Goal: Task Accomplishment & Management: Manage account settings

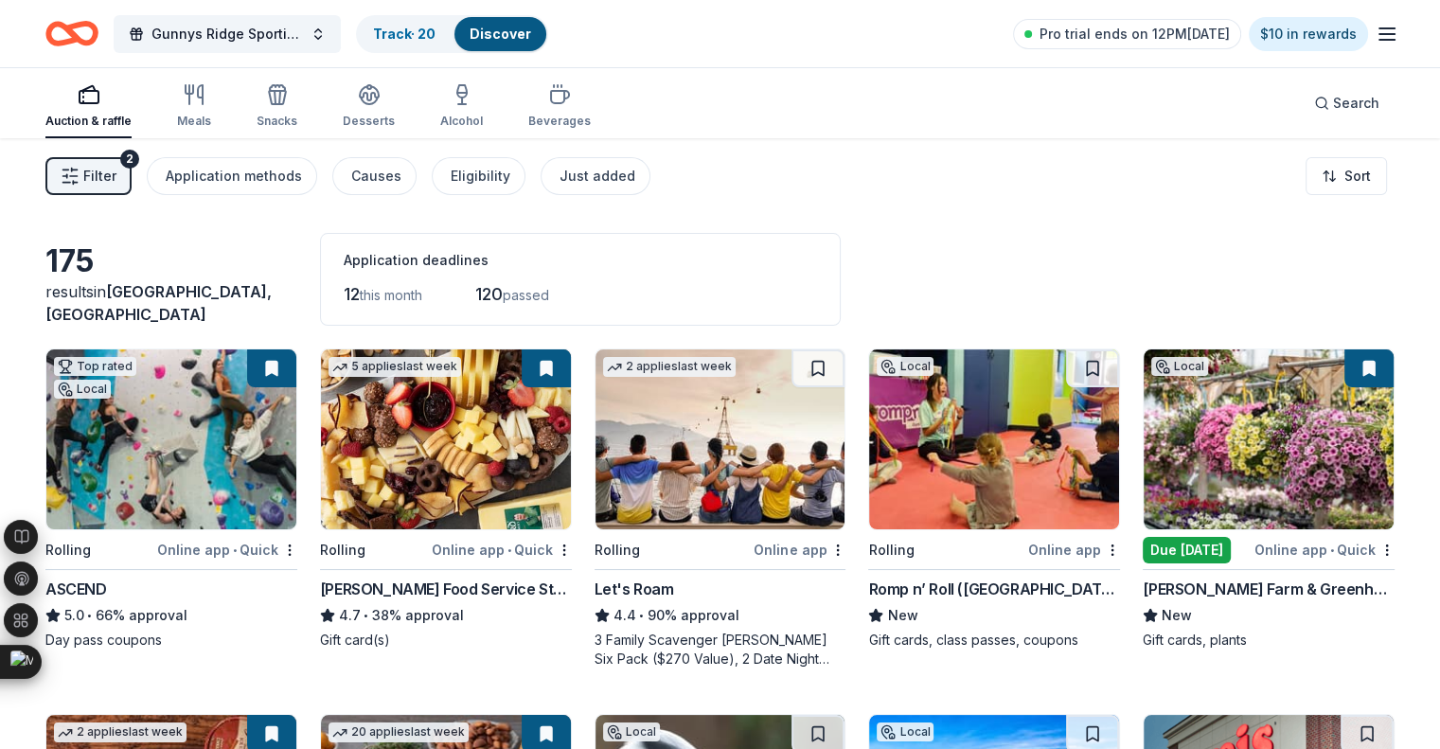
scroll to position [441, 0]
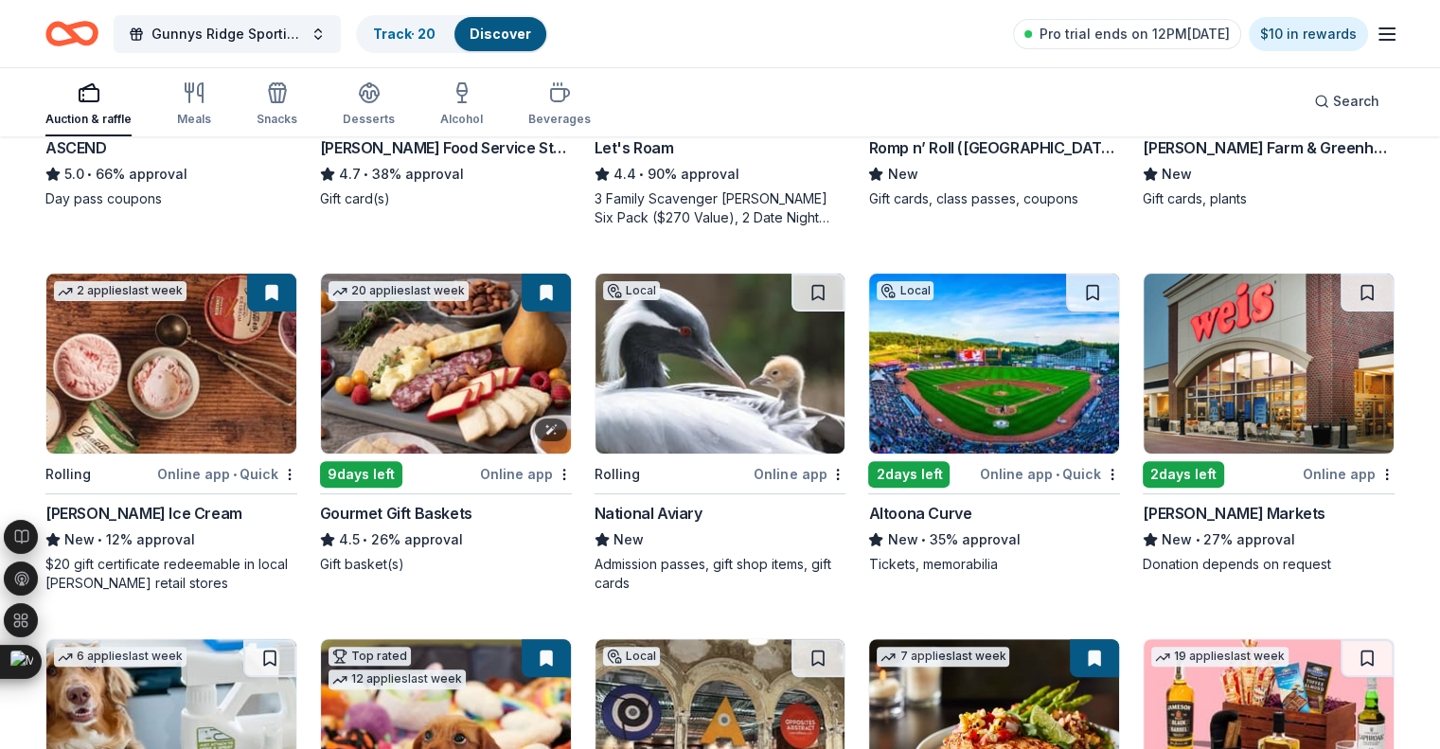
click at [465, 384] on img at bounding box center [446, 364] width 250 height 180
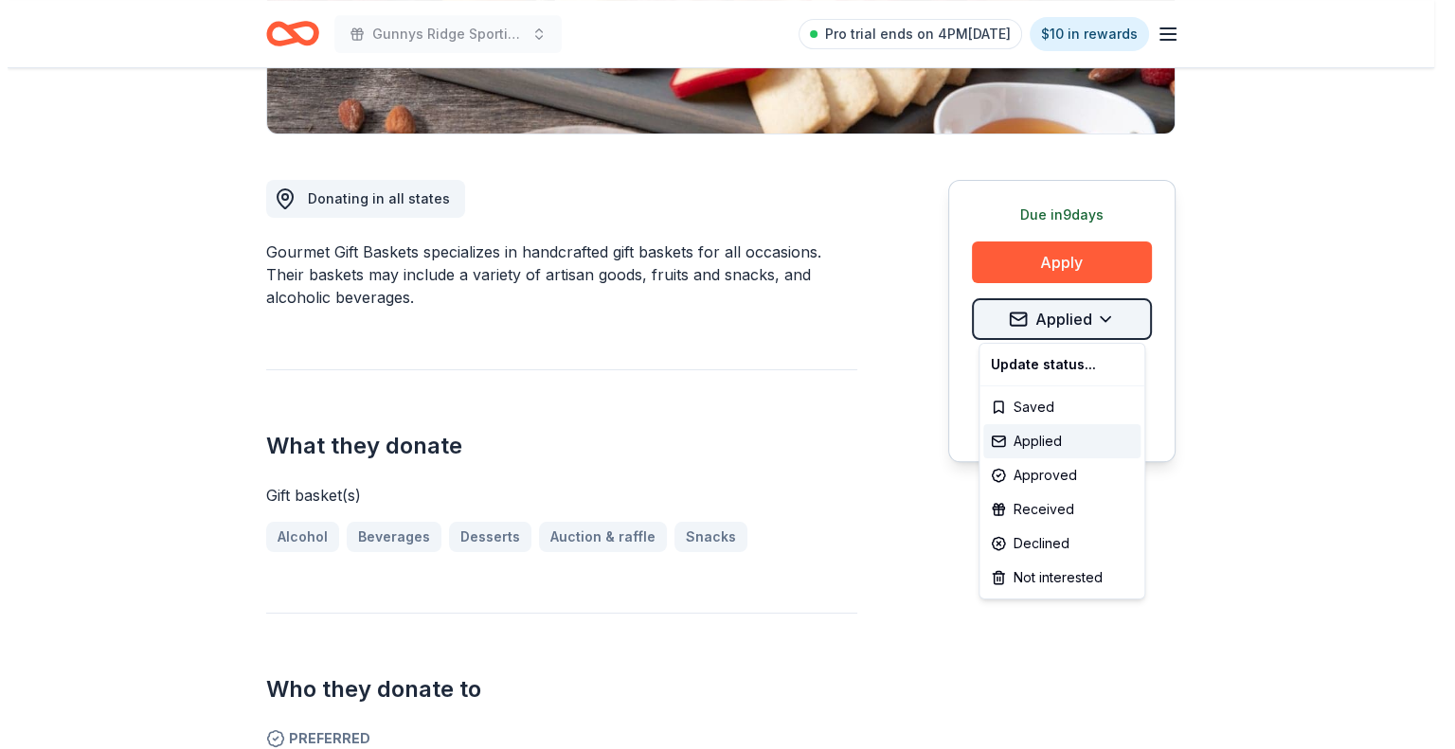
scroll to position [441, 0]
click at [1021, 476] on div "Approved" at bounding box center [1053, 475] width 157 height 34
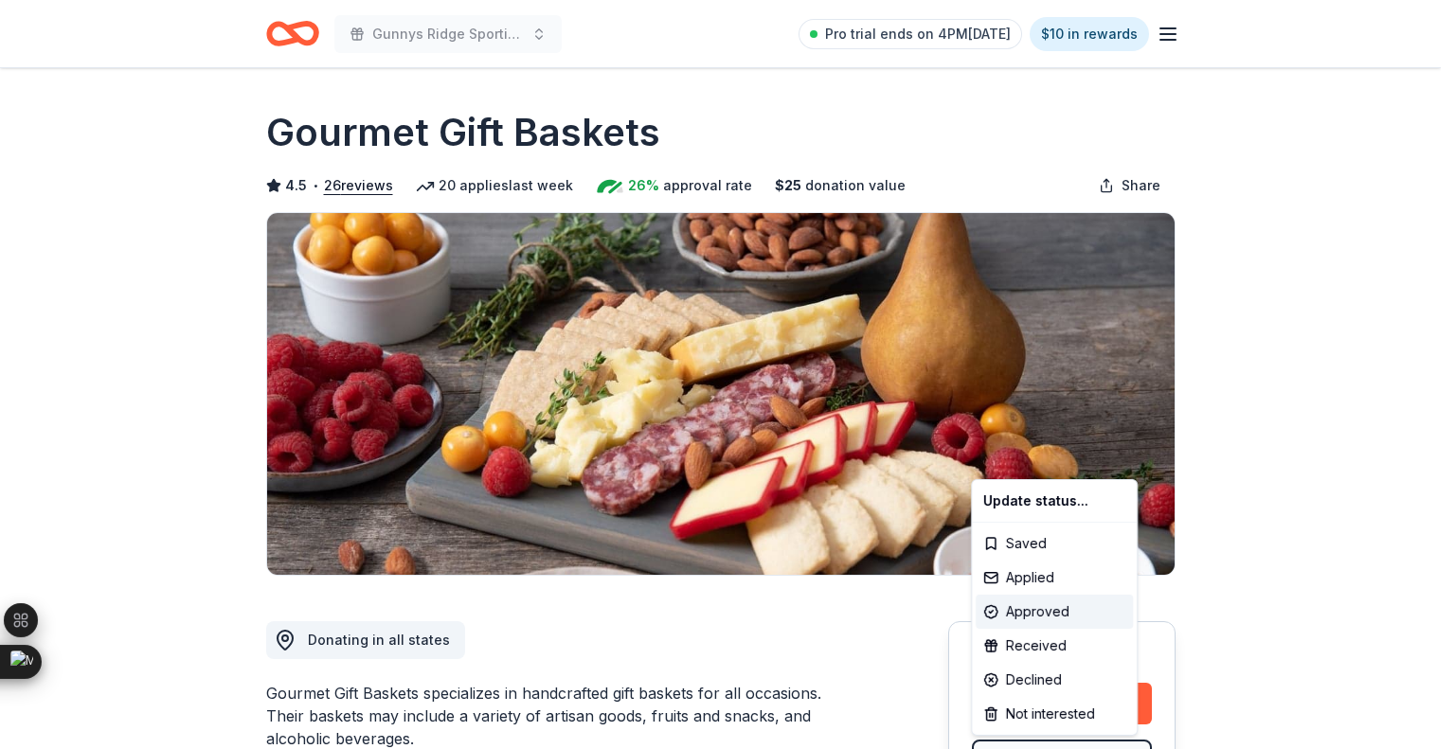
scroll to position [0, 0]
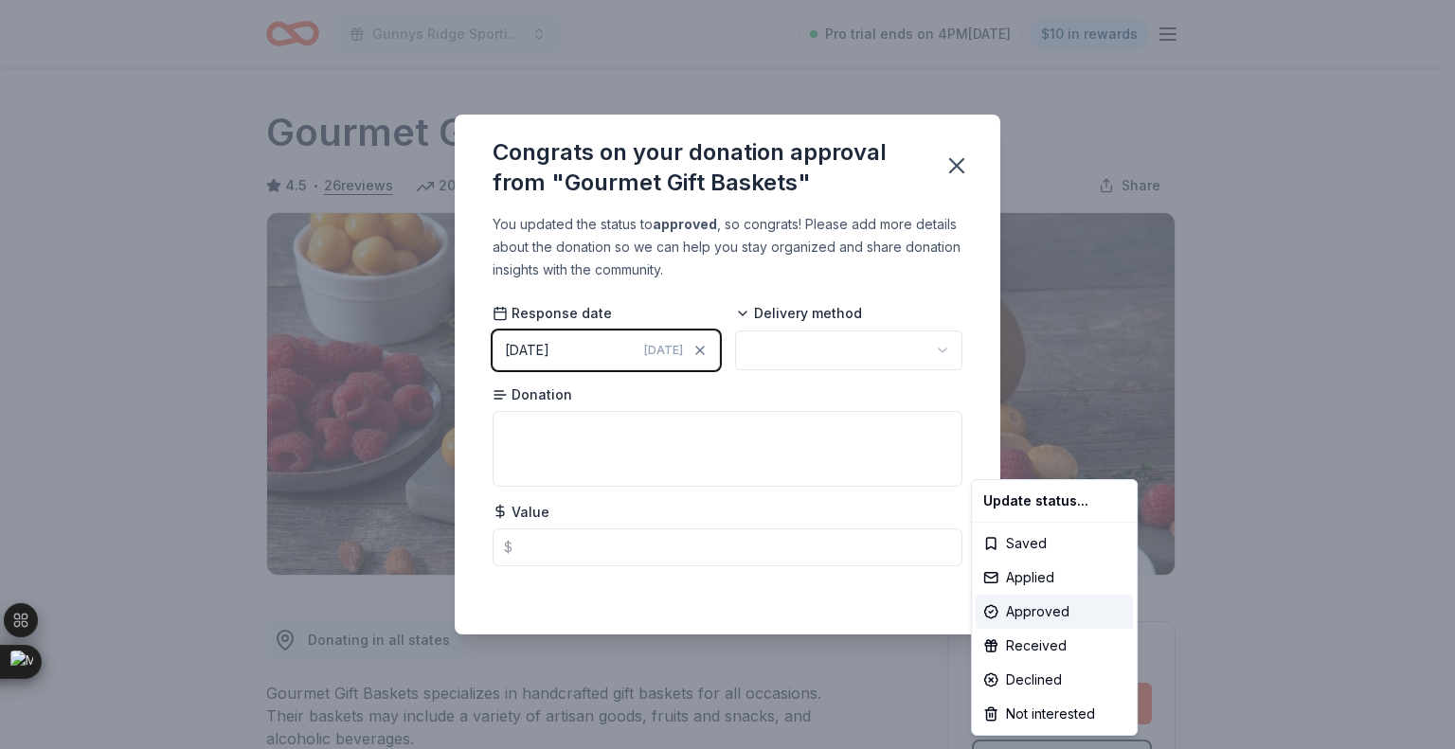
click at [854, 355] on html "Gunnys Ridge Sporting Clays Challenge Pro trial ends on 4PM, 8/18 $10 in reward…" at bounding box center [727, 374] width 1455 height 749
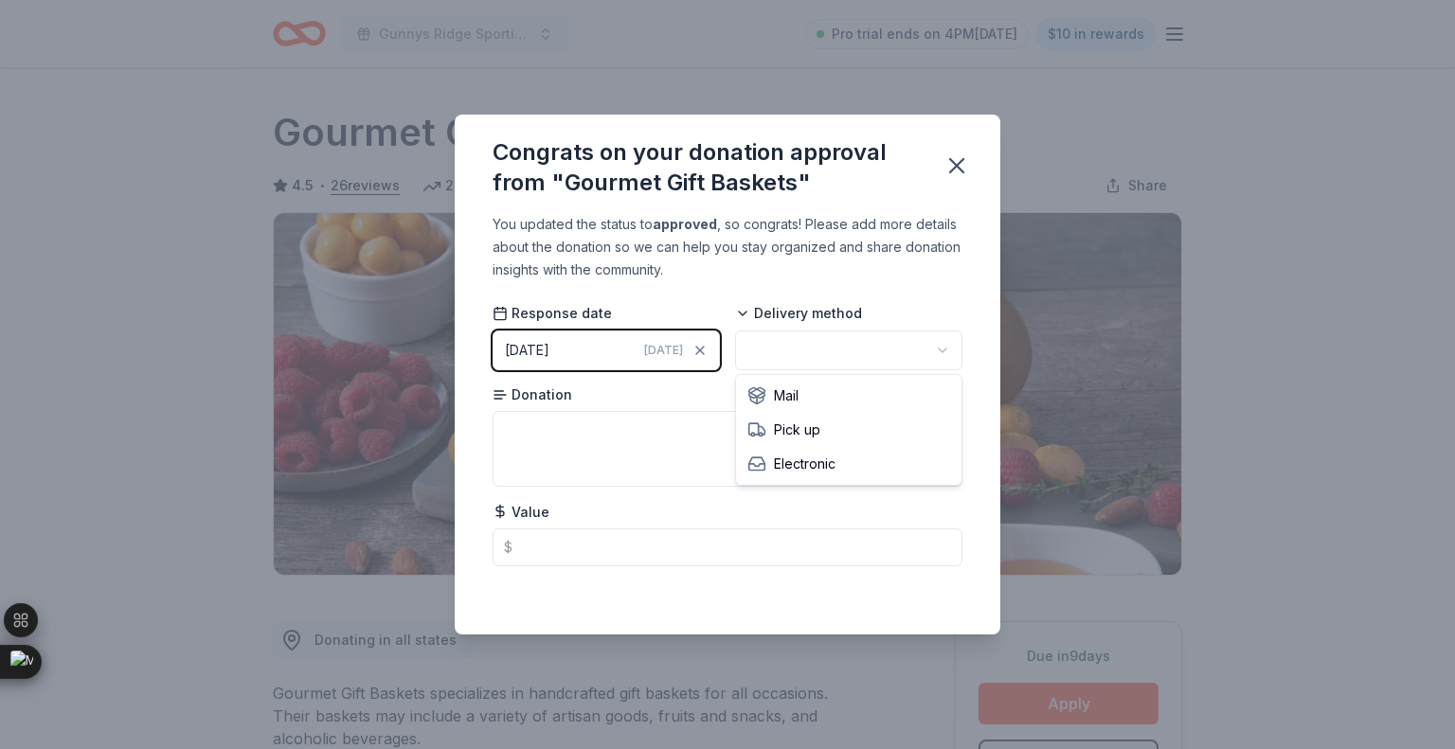
click at [802, 349] on html "Gunnys Ridge Sporting Clays Challenge Pro trial ends on 4PM, 8/18 $10 in reward…" at bounding box center [727, 374] width 1455 height 749
click at [644, 438] on textarea at bounding box center [727, 449] width 470 height 76
type textarea "25"
type input "25.00"
click at [645, 433] on textarea "25" at bounding box center [727, 449] width 470 height 76
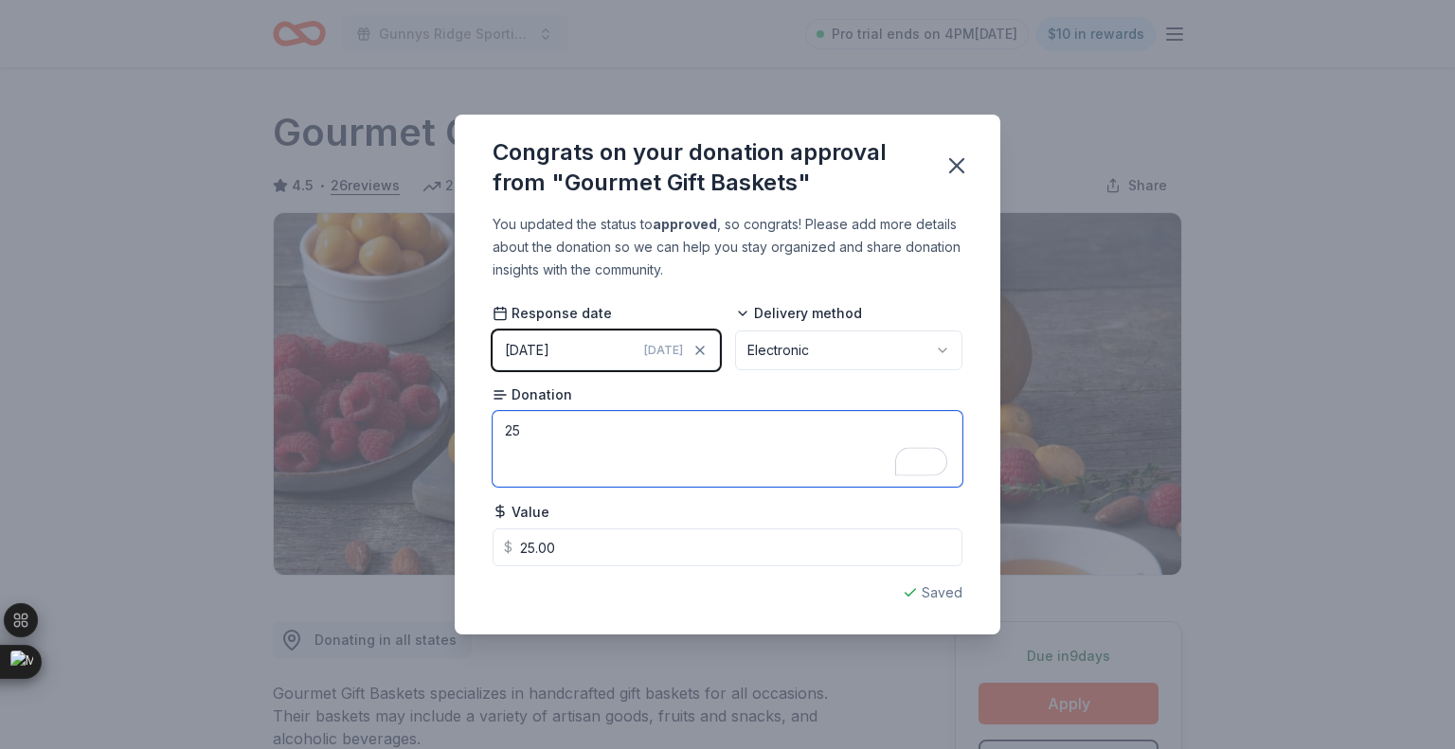
click at [645, 434] on textarea "25" at bounding box center [727, 449] width 470 height 76
type textarea "Voucher"
click at [913, 310] on div "Delivery method Electronic" at bounding box center [848, 337] width 227 height 66
click at [951, 154] on icon "button" at bounding box center [956, 165] width 27 height 27
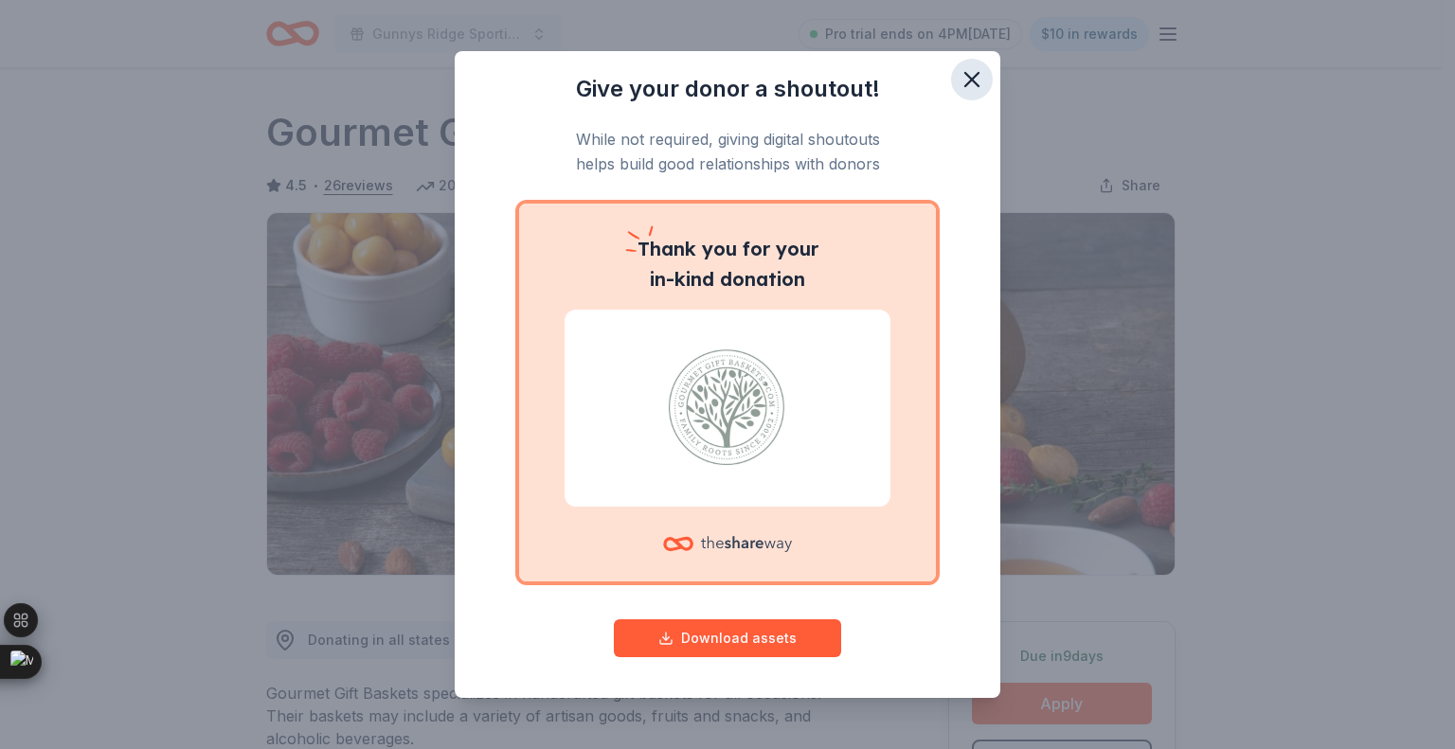
click at [970, 87] on icon "button" at bounding box center [971, 79] width 27 height 27
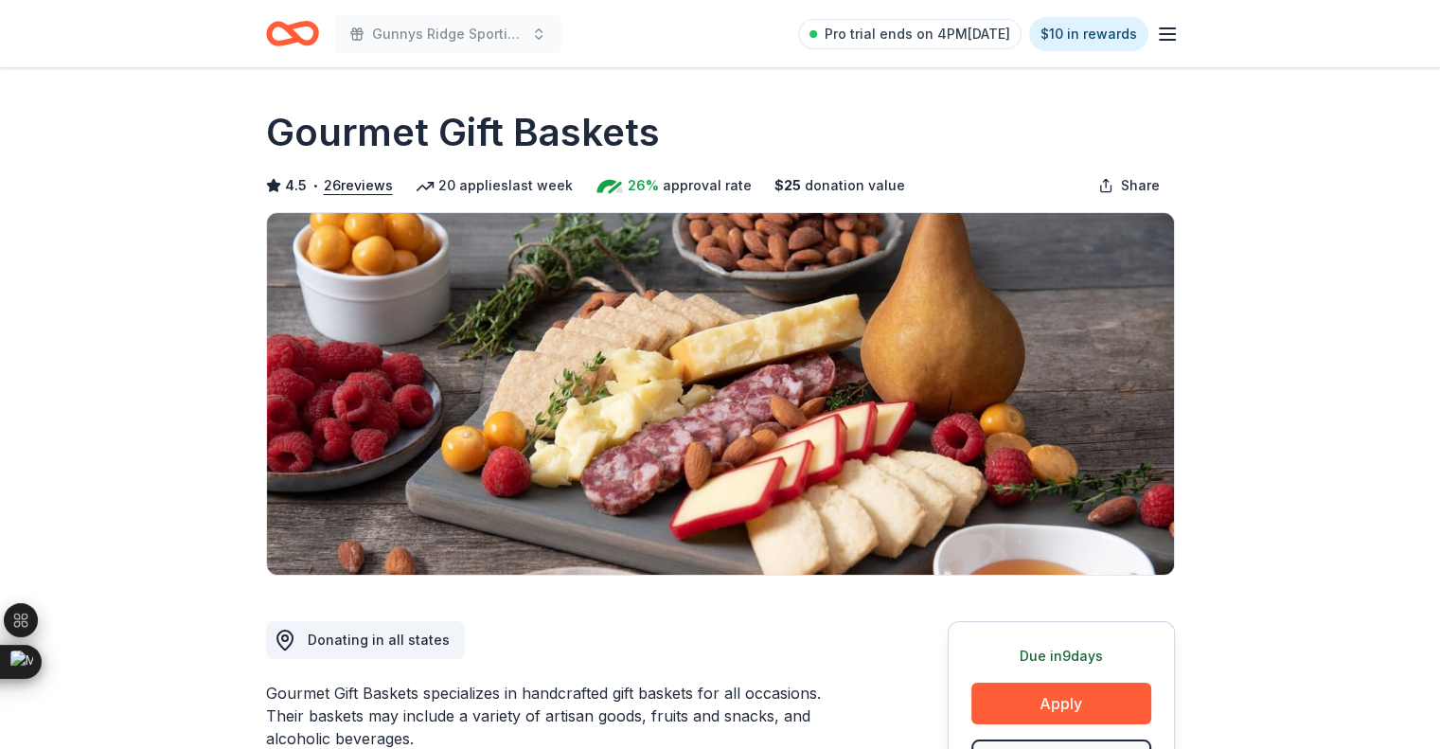
click at [288, 31] on icon "Home" at bounding box center [300, 33] width 29 height 19
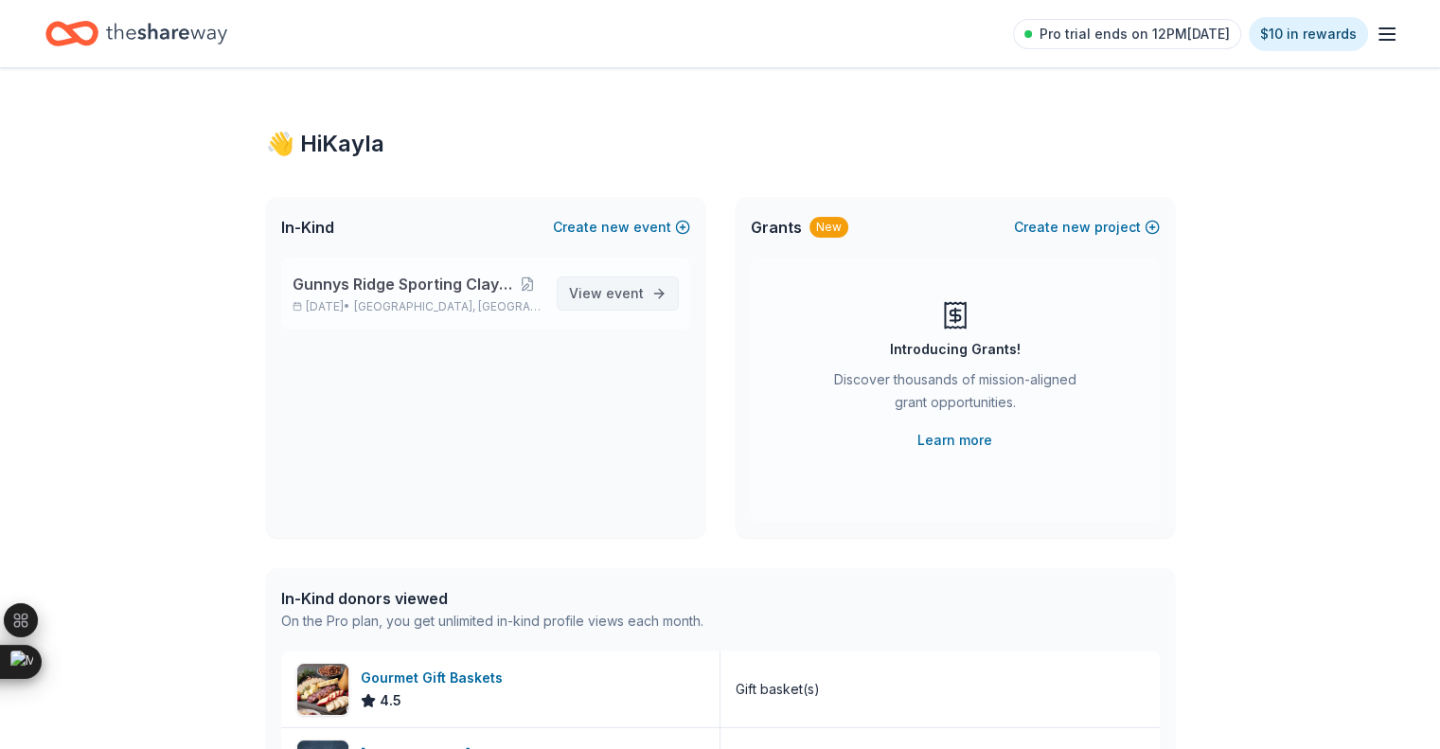
click at [599, 296] on span "View event" at bounding box center [606, 293] width 75 height 23
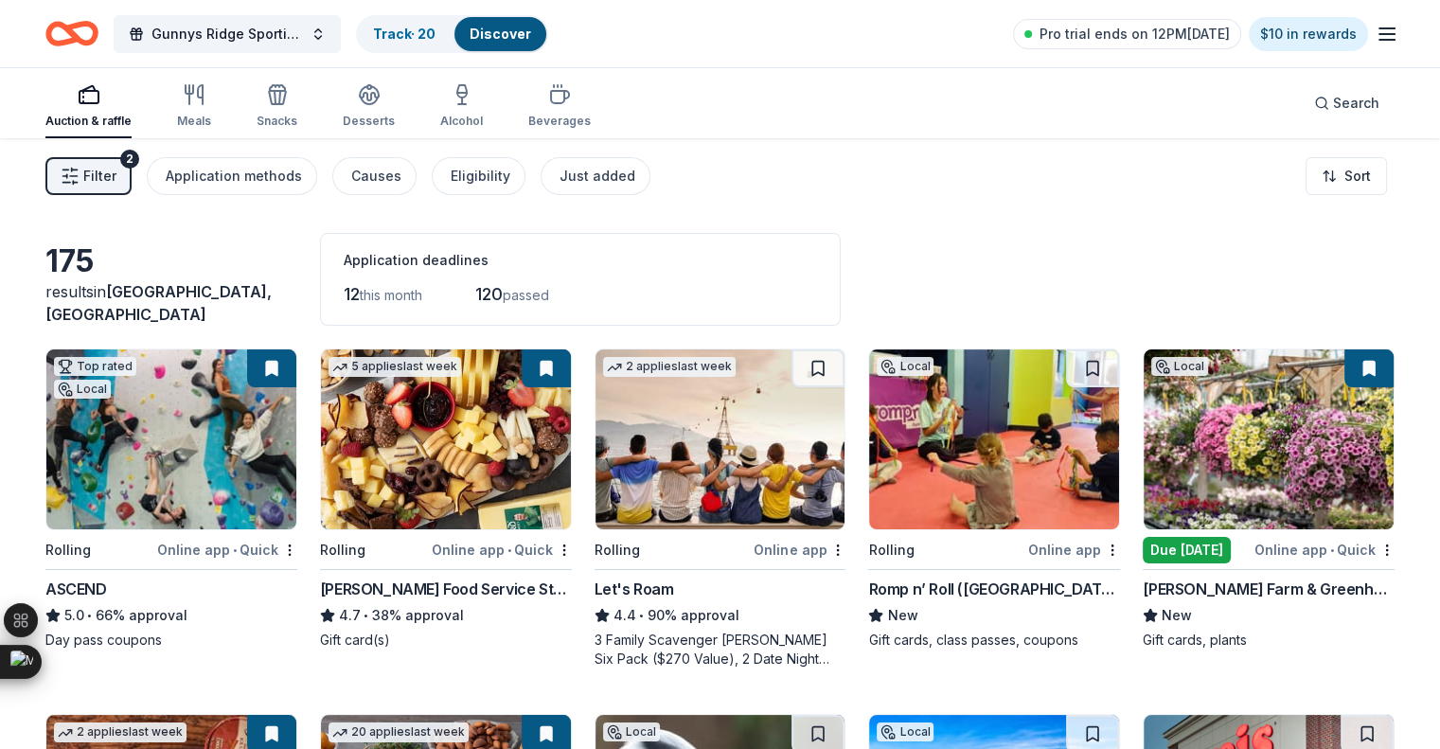
click at [132, 114] on div "Auction & raffle" at bounding box center [88, 121] width 86 height 15
click at [1369, 36] on div "Gunnys Ridge Sporting Clays Challenge Track · 20 Discover Pro trial ends on 12P…" at bounding box center [720, 33] width 1440 height 67
click at [1376, 37] on icon "button" at bounding box center [1387, 34] width 23 height 23
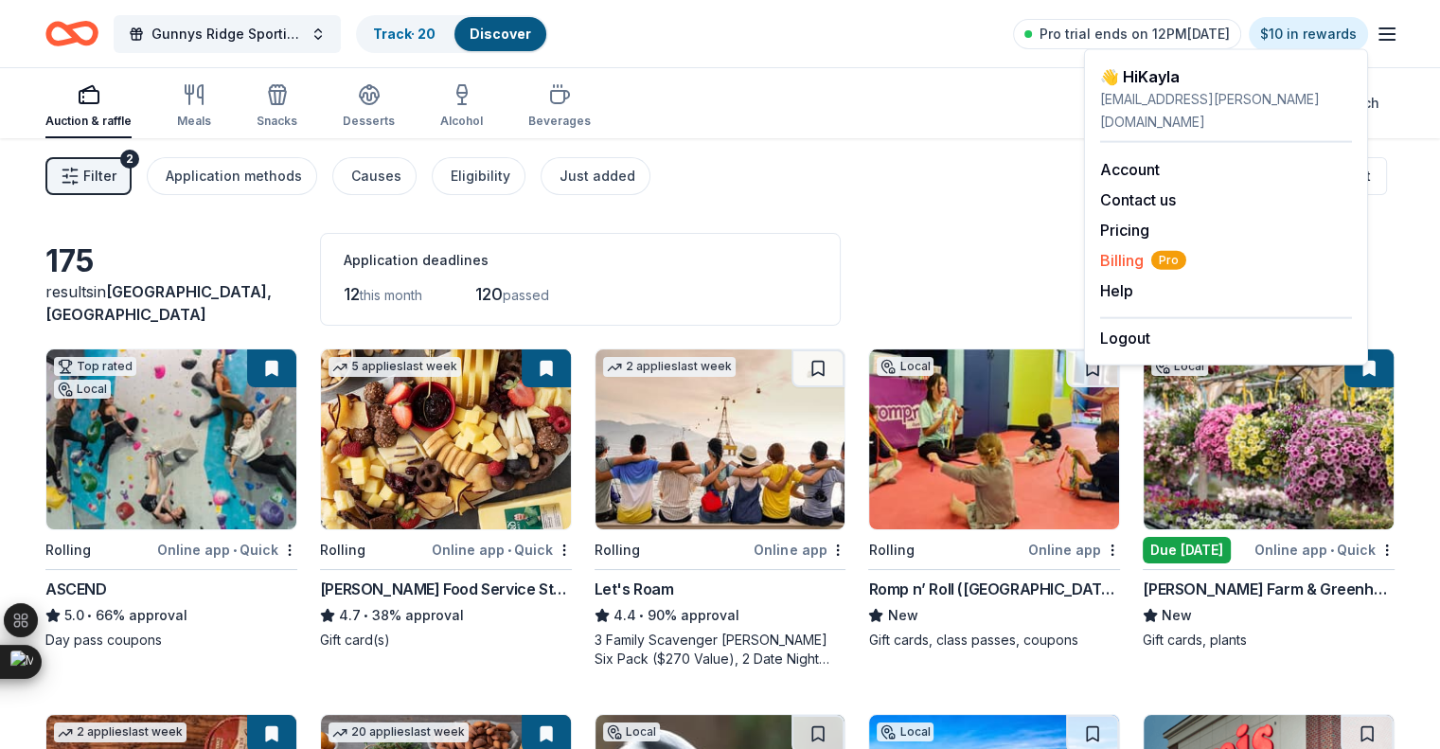
click at [1122, 249] on span "Billing Pro" at bounding box center [1143, 260] width 86 height 23
